Goal: Register for event/course

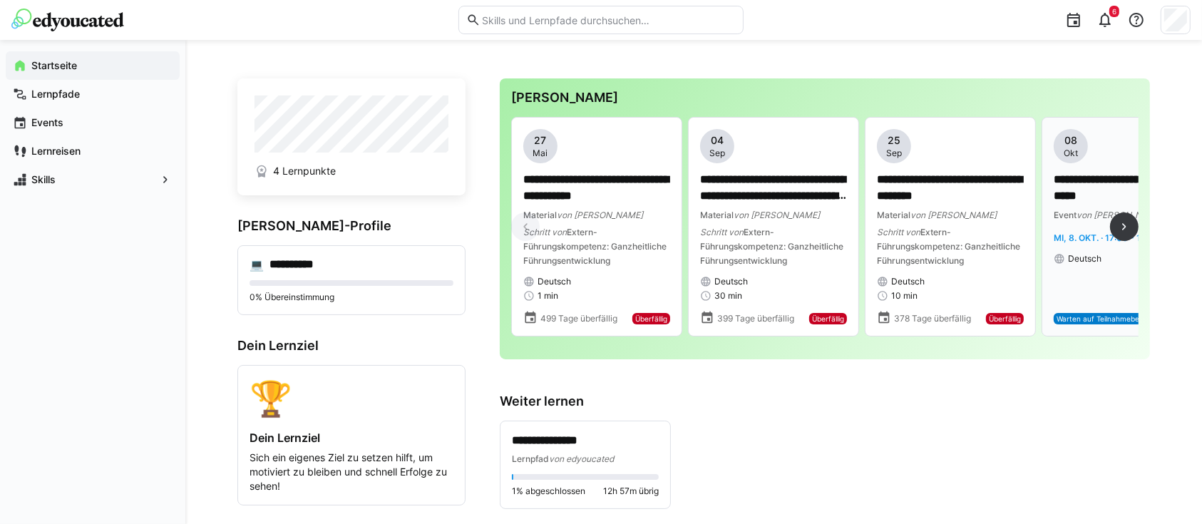
click at [1099, 174] on p "**********" at bounding box center [1127, 188] width 147 height 33
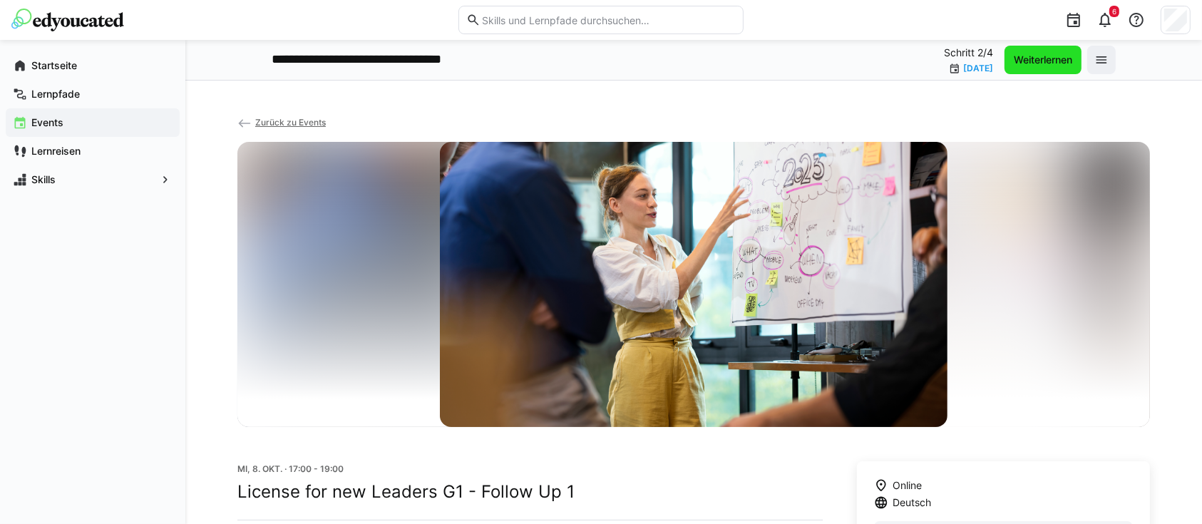
click at [1044, 57] on span "Weiterlernen" at bounding box center [1043, 60] width 63 height 14
click at [269, 123] on span "Zurück zu Events" at bounding box center [290, 122] width 71 height 11
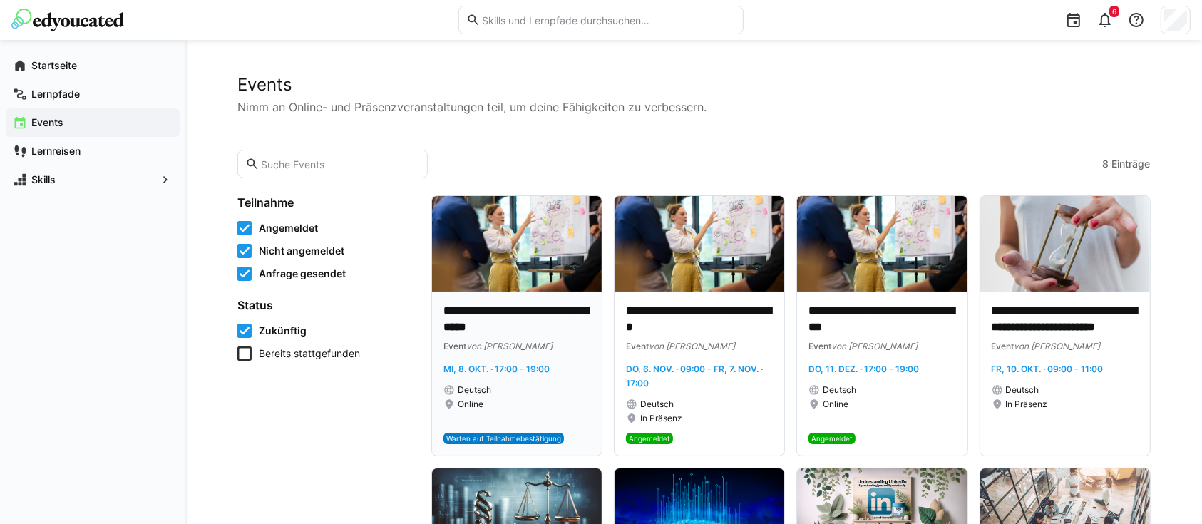
click at [493, 339] on div "Event von [PERSON_NAME]" at bounding box center [516, 346] width 147 height 14
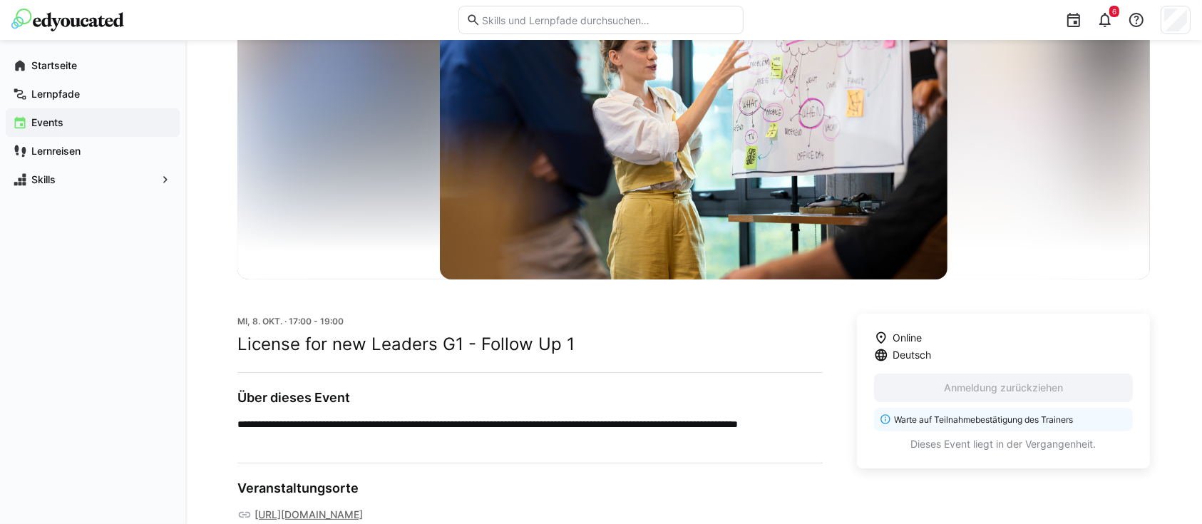
scroll to position [152, 0]
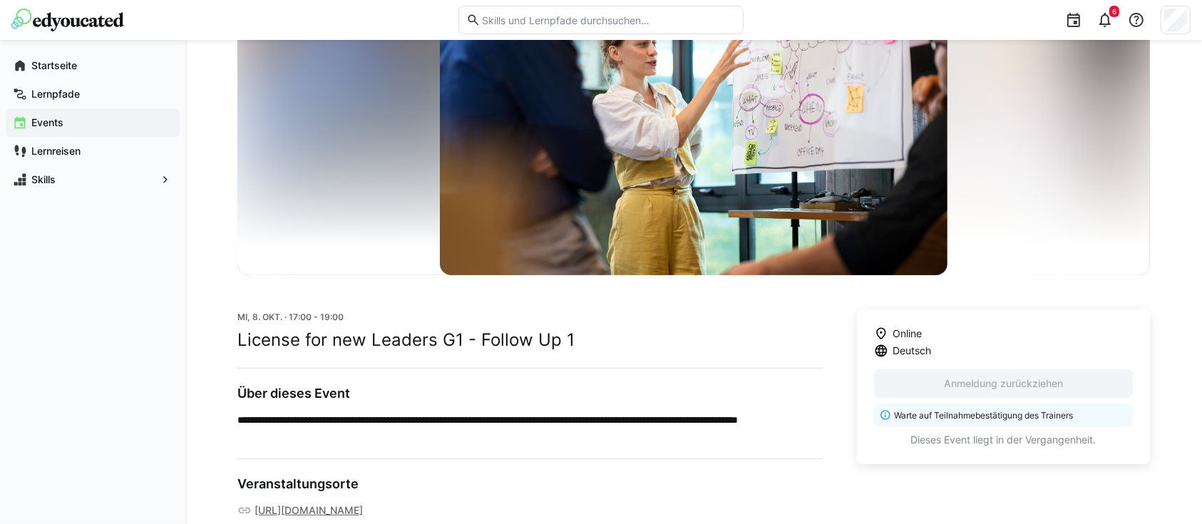
click at [363, 508] on link "[URL][DOMAIN_NAME]" at bounding box center [309, 510] width 108 height 14
